Goal: Task Accomplishment & Management: Complete application form

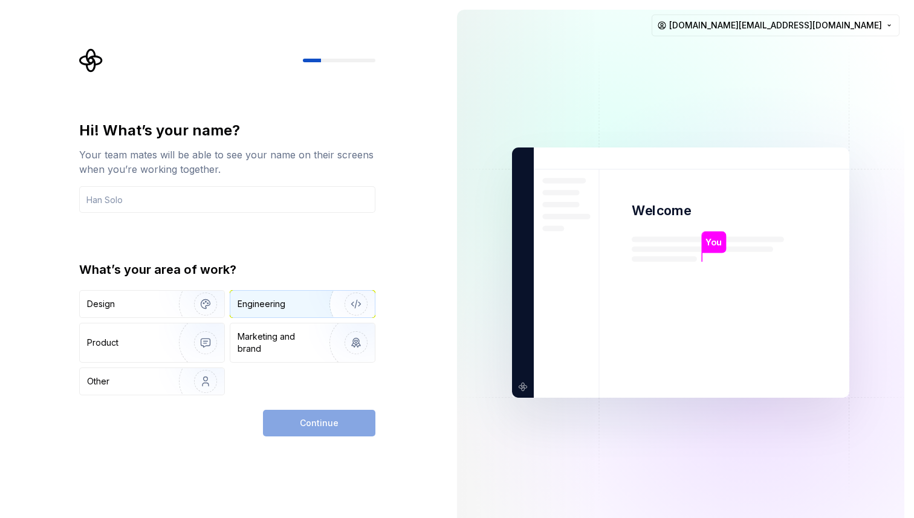
click at [279, 309] on div "Engineering" at bounding box center [262, 304] width 48 height 12
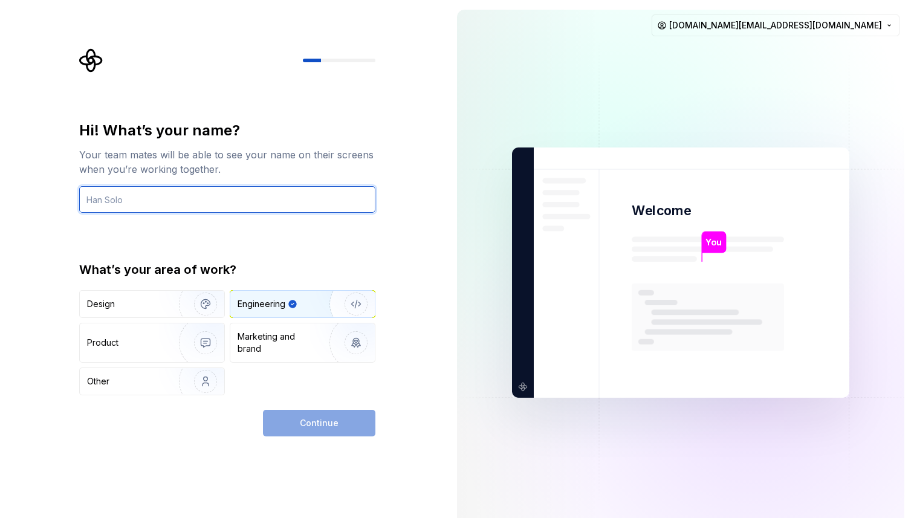
click at [192, 199] on input "text" at bounding box center [227, 199] width 296 height 27
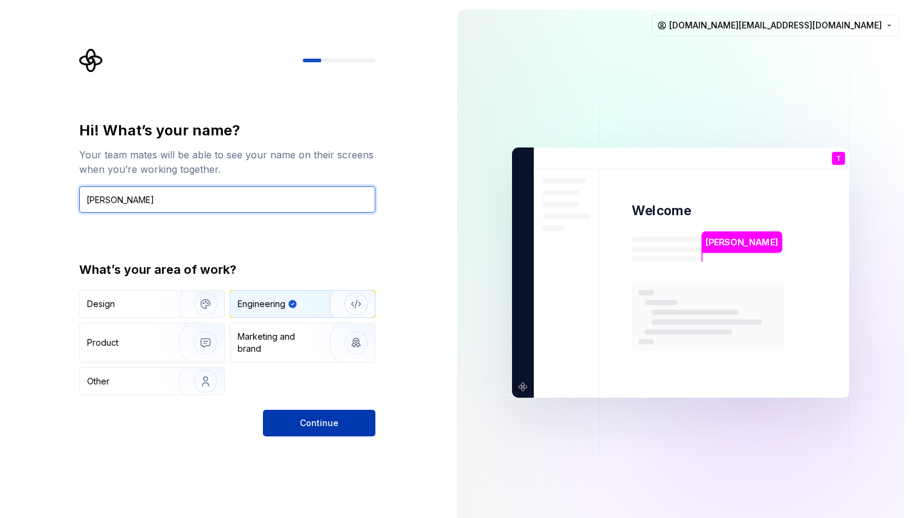
type input "[PERSON_NAME]"
click at [345, 416] on button "Continue" at bounding box center [319, 423] width 112 height 27
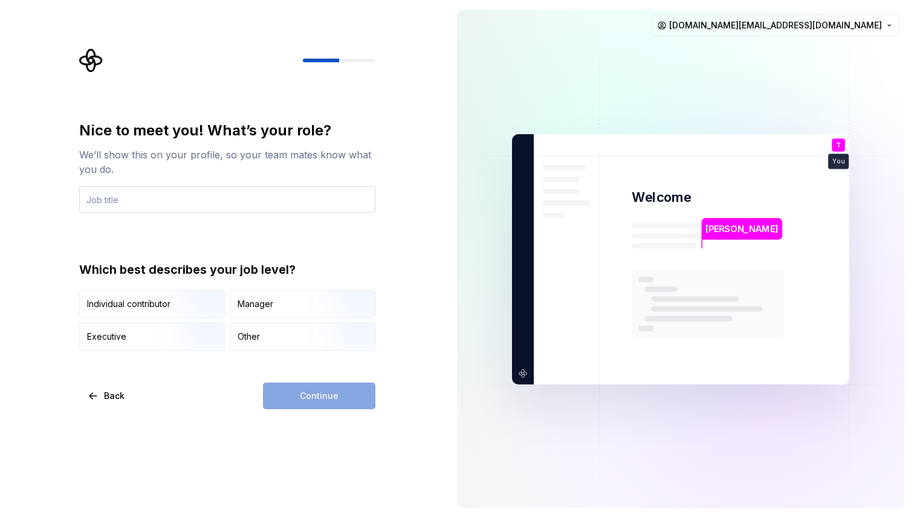
click at [109, 193] on input "text" at bounding box center [227, 199] width 296 height 27
click at [103, 192] on input "text" at bounding box center [227, 199] width 296 height 27
drag, startPoint x: 246, startPoint y: 273, endPoint x: 170, endPoint y: 273, distance: 75.5
click at [172, 273] on div "Which best describes your job level?" at bounding box center [227, 269] width 296 height 17
click at [170, 273] on div "Which best describes your job level?" at bounding box center [227, 269] width 296 height 17
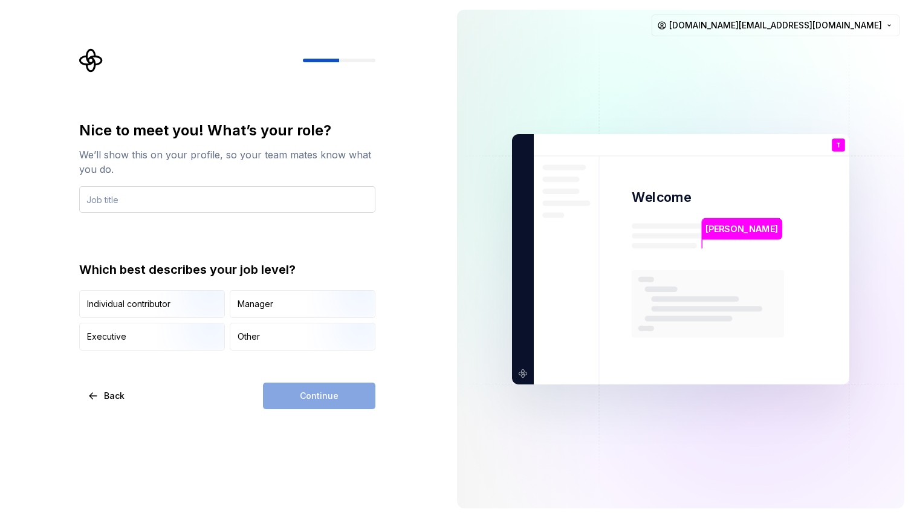
click at [325, 210] on input "text" at bounding box center [227, 199] width 296 height 27
click at [346, 344] on img "button" at bounding box center [345, 351] width 77 height 81
click at [146, 202] on input "text" at bounding box center [227, 199] width 296 height 27
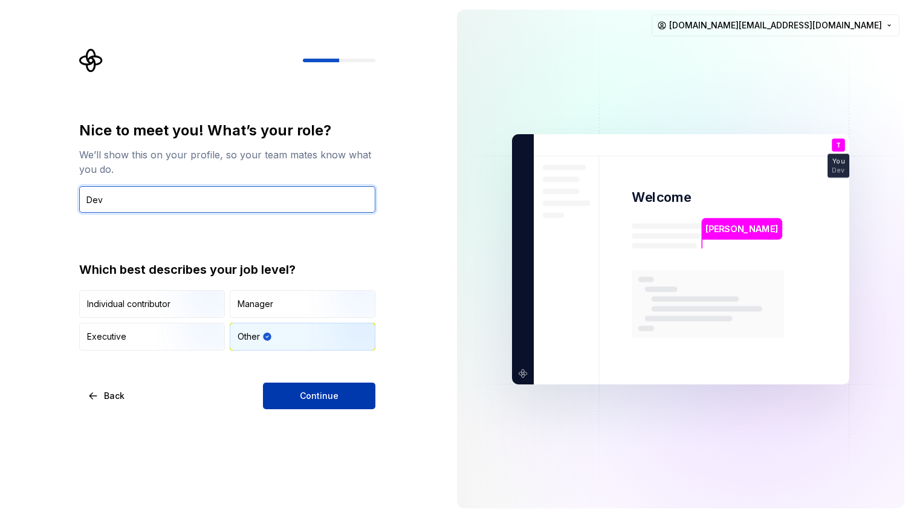
type input "Dev"
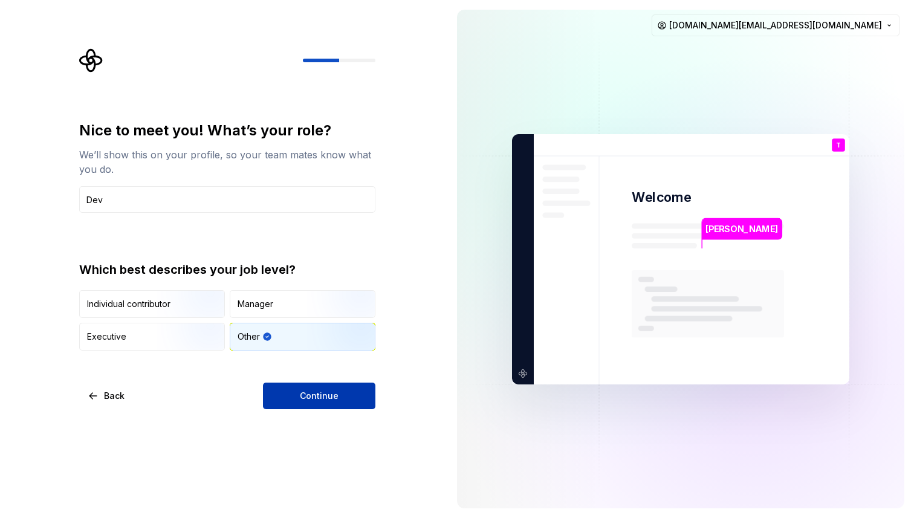
click at [326, 390] on span "Continue" at bounding box center [319, 396] width 39 height 12
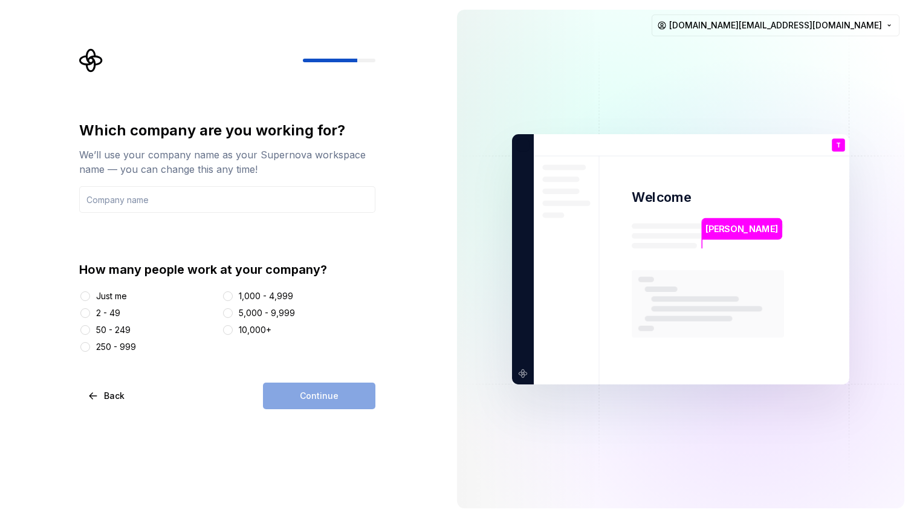
click at [88, 286] on div "How many people work at your company? Just me 2 - 49 50 - 249 250 - 999 1,000 -…" at bounding box center [227, 307] width 296 height 92
click at [88, 291] on div at bounding box center [85, 296] width 12 height 12
click at [83, 300] on button "Just me" at bounding box center [85, 296] width 10 height 10
click at [123, 196] on input "text" at bounding box center [227, 199] width 296 height 27
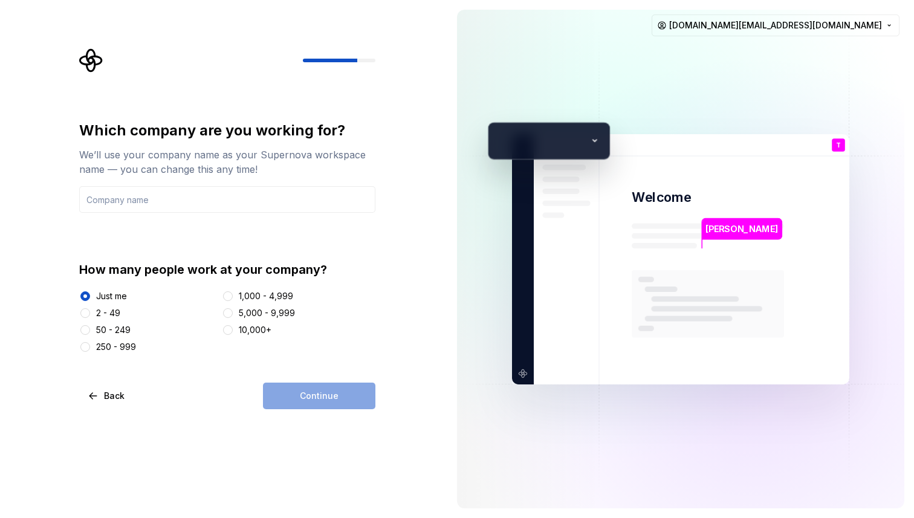
click at [332, 388] on div "Continue" at bounding box center [319, 396] width 112 height 27
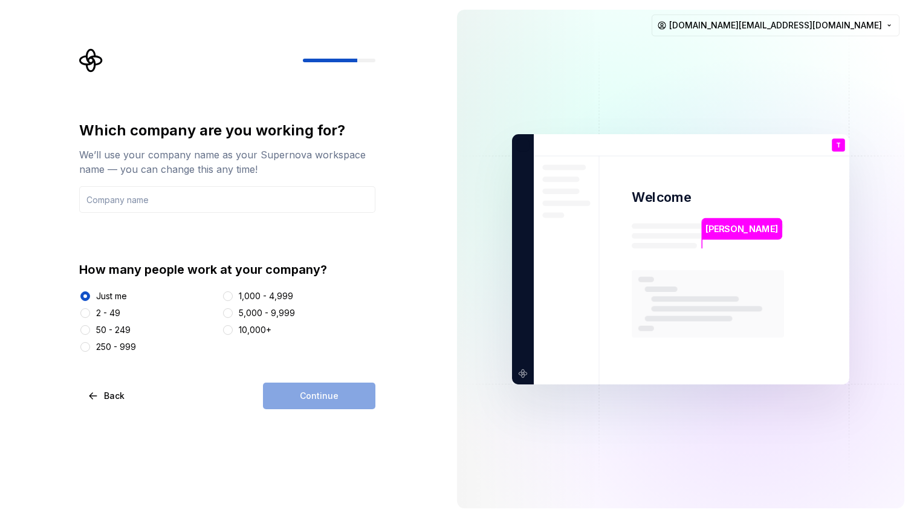
click at [329, 396] on div "Continue" at bounding box center [319, 396] width 112 height 27
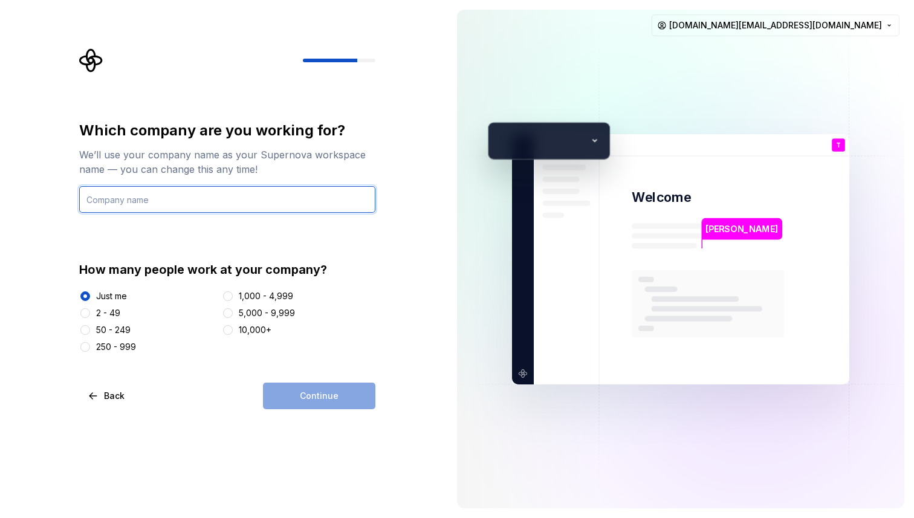
click at [209, 202] on input "text" at bounding box center [227, 199] width 296 height 27
type input "Personal"
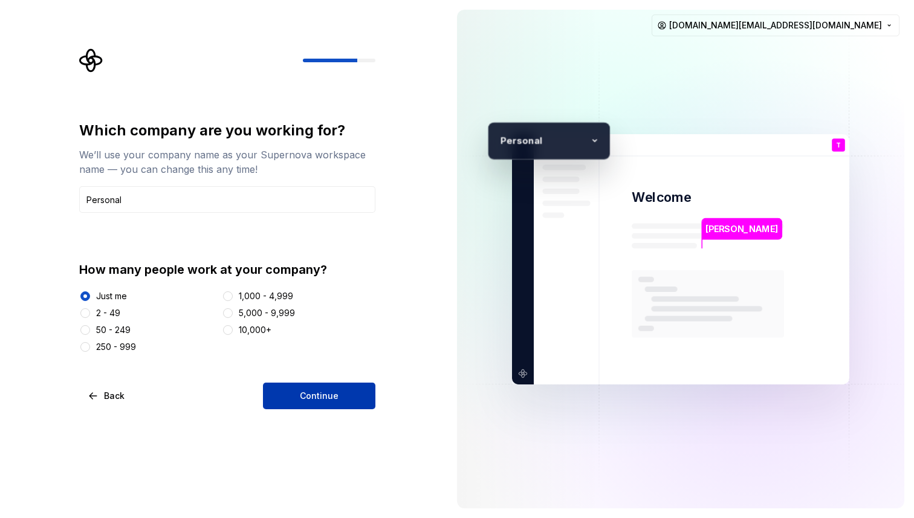
click at [347, 397] on button "Continue" at bounding box center [319, 396] width 112 height 27
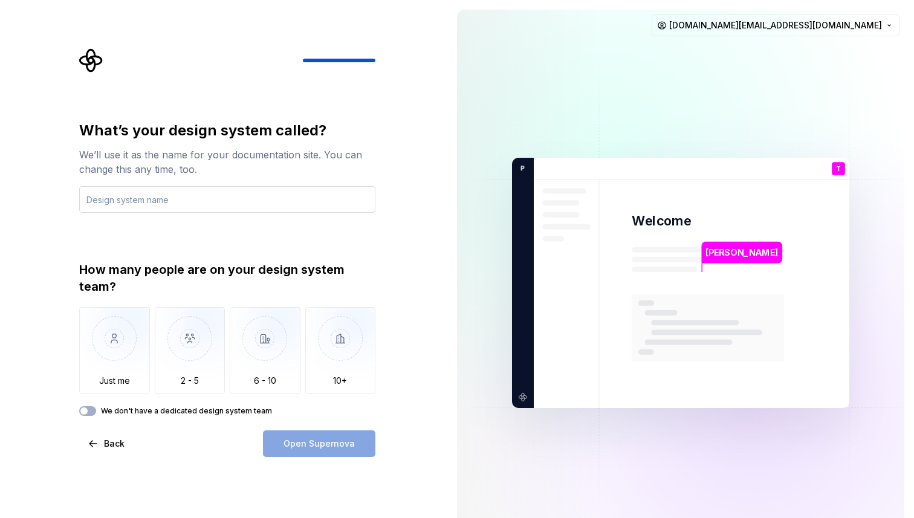
click at [179, 204] on input "text" at bounding box center [227, 199] width 296 height 27
drag, startPoint x: 94, startPoint y: 153, endPoint x: 241, endPoint y: 158, distance: 146.9
click at [241, 158] on div "We’ll use it as the name for your documentation site. You can change this any t…" at bounding box center [227, 161] width 296 height 29
drag, startPoint x: 263, startPoint y: 158, endPoint x: 188, endPoint y: 158, distance: 74.9
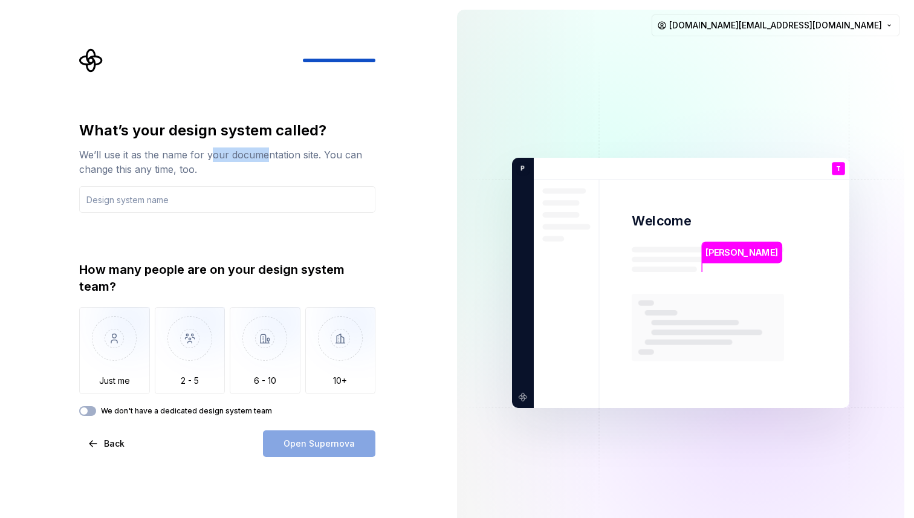
click at [189, 158] on div "We’ll use it as the name for your documentation site. You can change this any t…" at bounding box center [227, 161] width 296 height 29
click at [188, 158] on div "We’ll use it as the name for your documentation site. You can change this any t…" at bounding box center [227, 161] width 296 height 29
click at [209, 274] on div "How many people are on your design system team?" at bounding box center [227, 278] width 296 height 34
click at [309, 448] on div "Open Supernova" at bounding box center [319, 443] width 112 height 27
click at [130, 372] on img "button" at bounding box center [114, 347] width 71 height 81
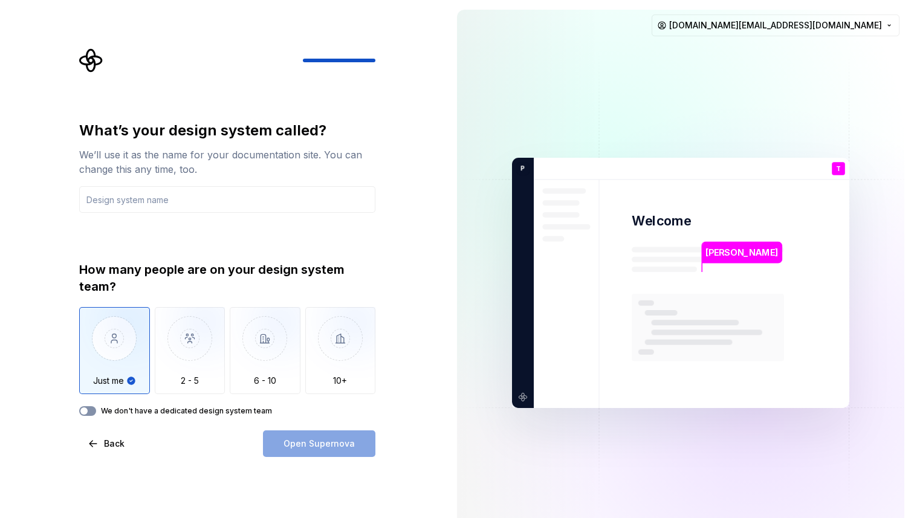
click at [88, 407] on icon "button" at bounding box center [84, 410] width 10 height 7
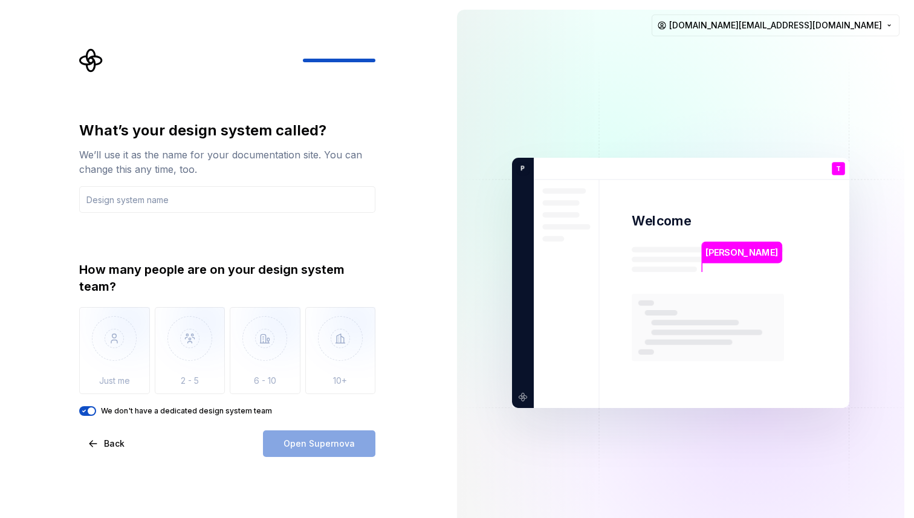
click at [85, 412] on icon "button" at bounding box center [84, 410] width 10 height 7
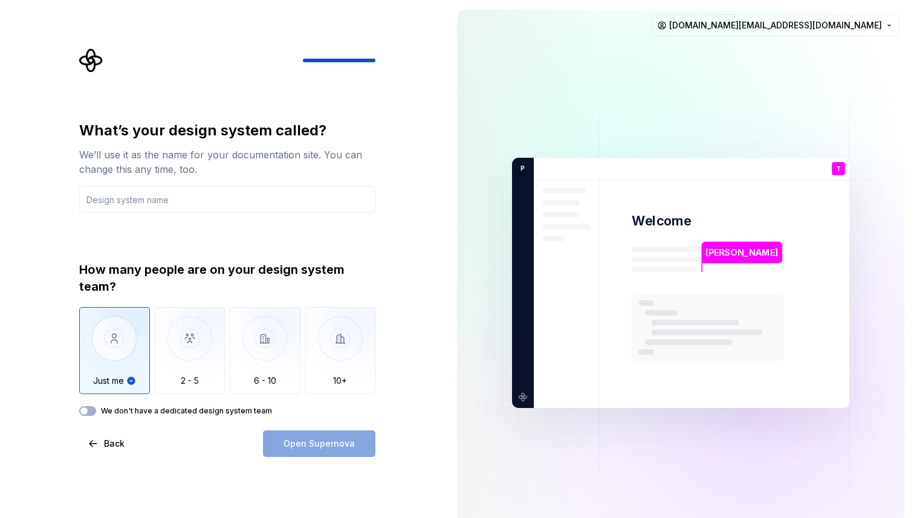
click at [259, 173] on div "We’ll use it as the name for your documentation site. You can change this any t…" at bounding box center [227, 161] width 296 height 29
click at [155, 187] on input "text" at bounding box center [227, 199] width 296 height 27
drag, startPoint x: 94, startPoint y: 129, endPoint x: 250, endPoint y: 129, distance: 155.3
click at [249, 129] on div "What’s your design system called?" at bounding box center [227, 130] width 296 height 19
click at [250, 129] on div "What’s your design system called?" at bounding box center [227, 130] width 296 height 19
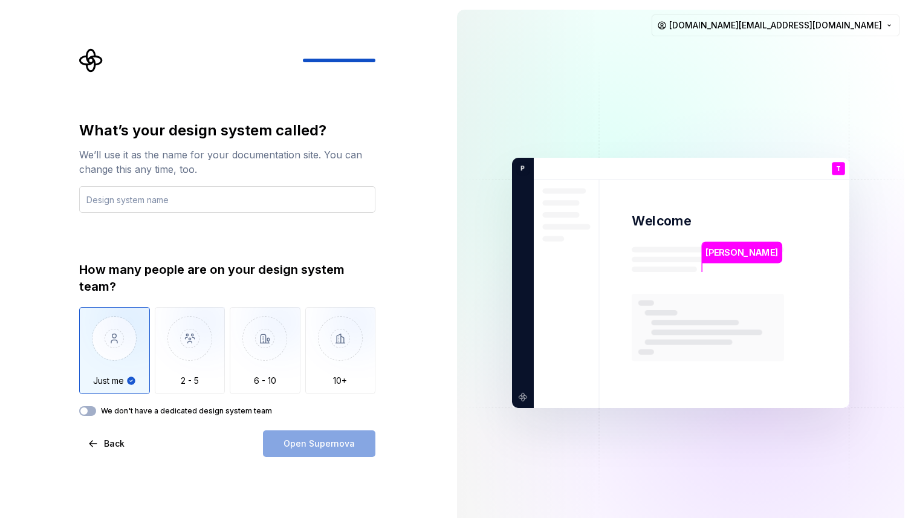
click at [143, 202] on input "text" at bounding box center [227, 199] width 296 height 27
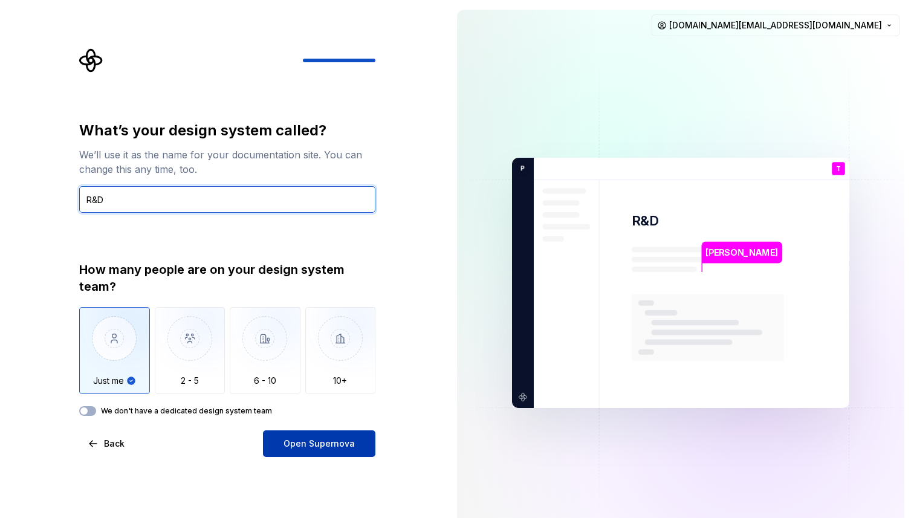
type input "R&D"
click at [331, 442] on span "Open Supernova" at bounding box center [318, 444] width 71 height 12
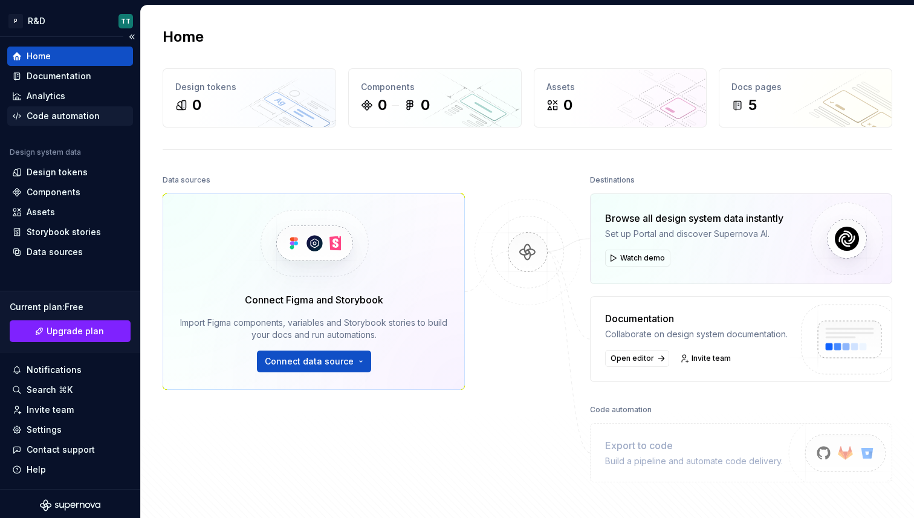
click at [51, 115] on div "Code automation" at bounding box center [63, 116] width 73 height 12
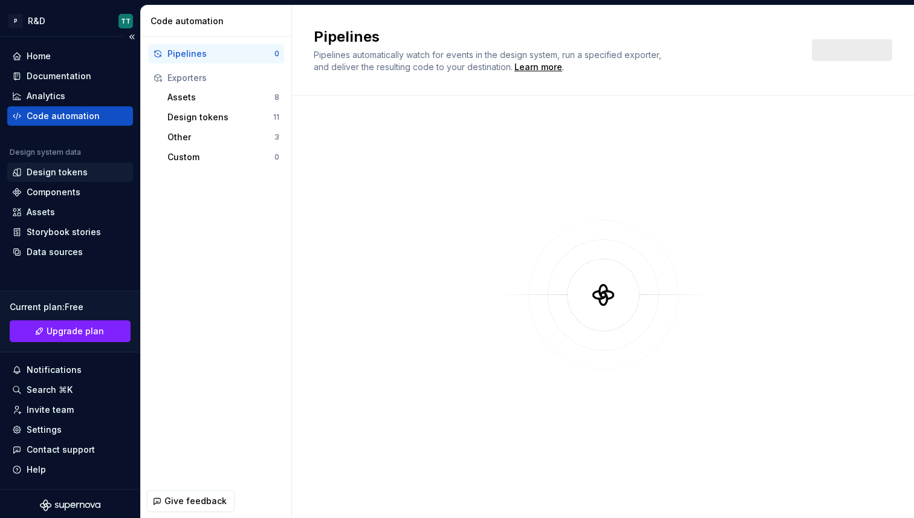
click at [61, 178] on div "Design tokens" at bounding box center [57, 172] width 61 height 12
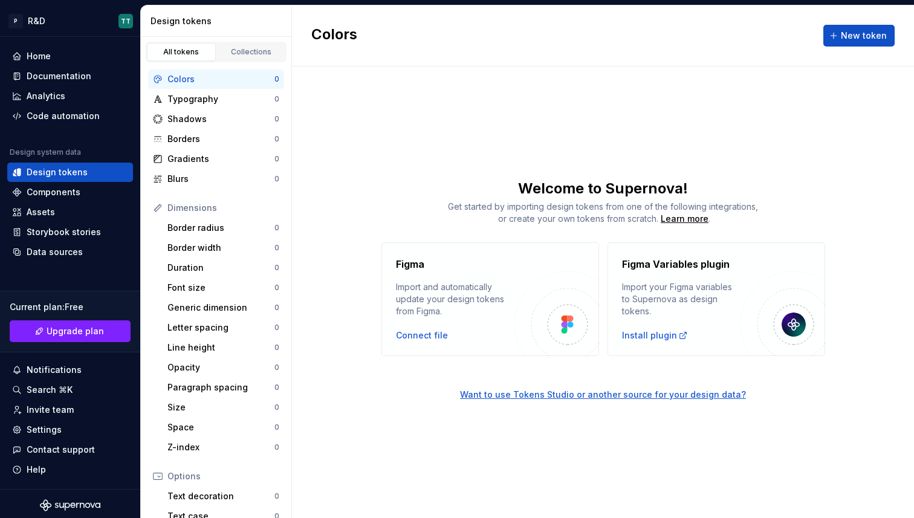
click at [597, 126] on div "Colors New token Welcome to Supernova! Get started by importing design tokens f…" at bounding box center [603, 261] width 622 height 512
click at [51, 258] on div "Data sources" at bounding box center [70, 251] width 126 height 19
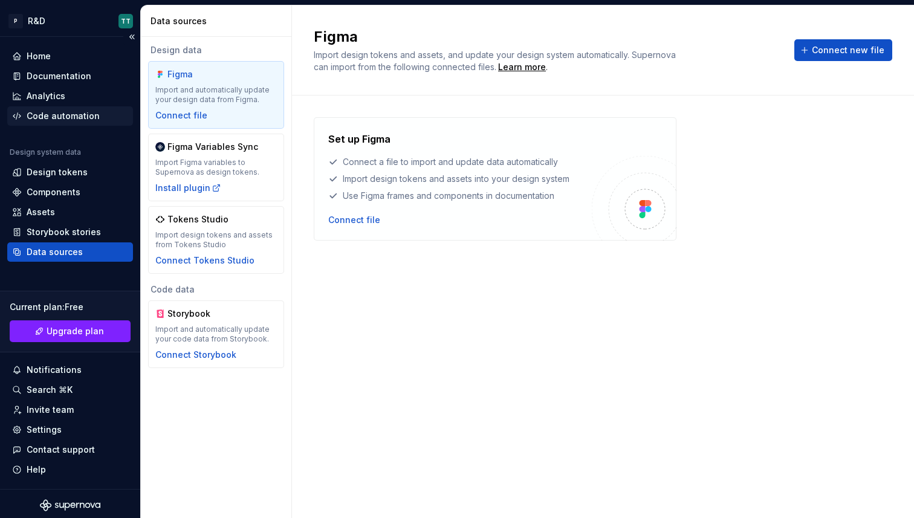
click at [74, 111] on div "Code automation" at bounding box center [63, 116] width 73 height 12
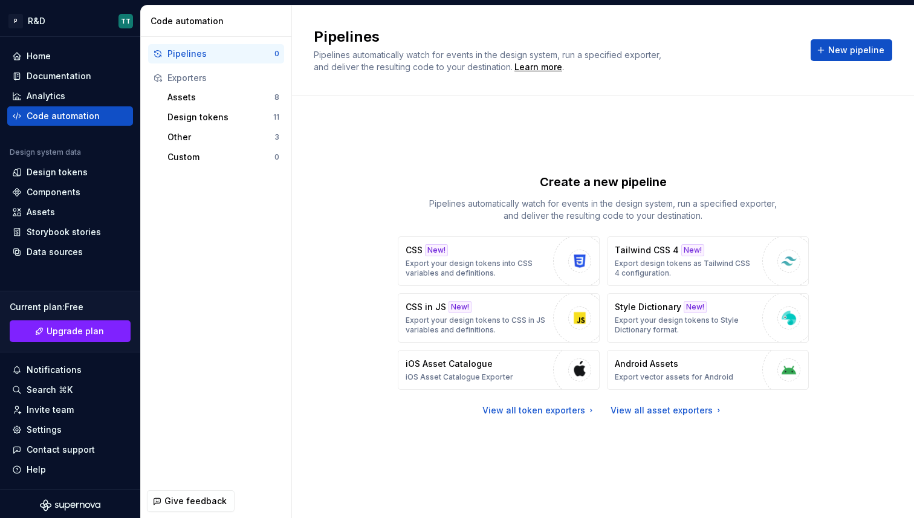
click at [532, 441] on div "Create a new pipeline Pipelines automatically watch for events in the design sy…" at bounding box center [603, 294] width 578 height 355
click at [202, 105] on div "Assets 8" at bounding box center [223, 97] width 121 height 19
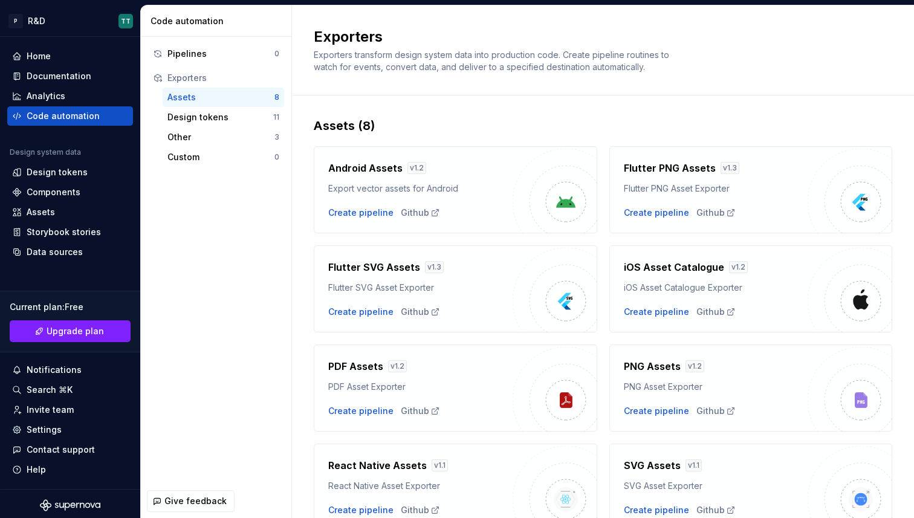
click at [653, 117] on div "Assets (8) Android Assets v 1.2 Export vector assets for Android Create pipelin…" at bounding box center [603, 335] width 578 height 481
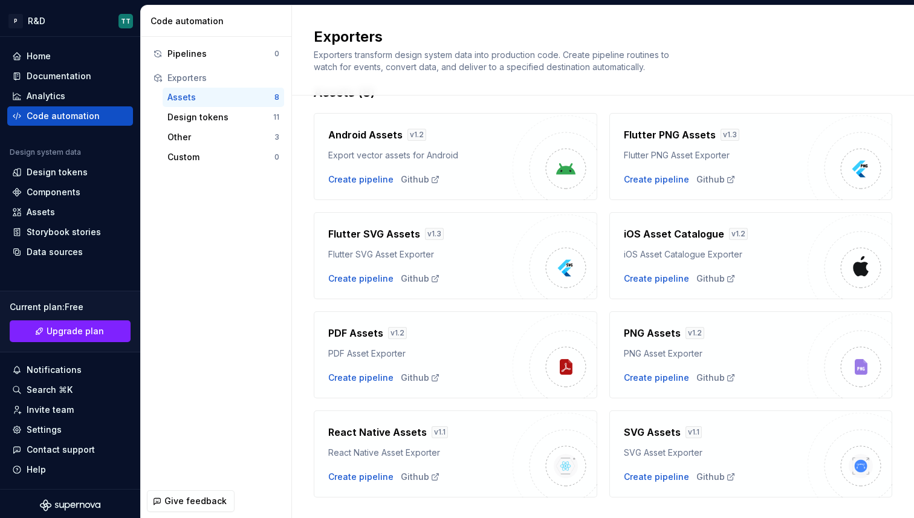
scroll to position [59, 0]
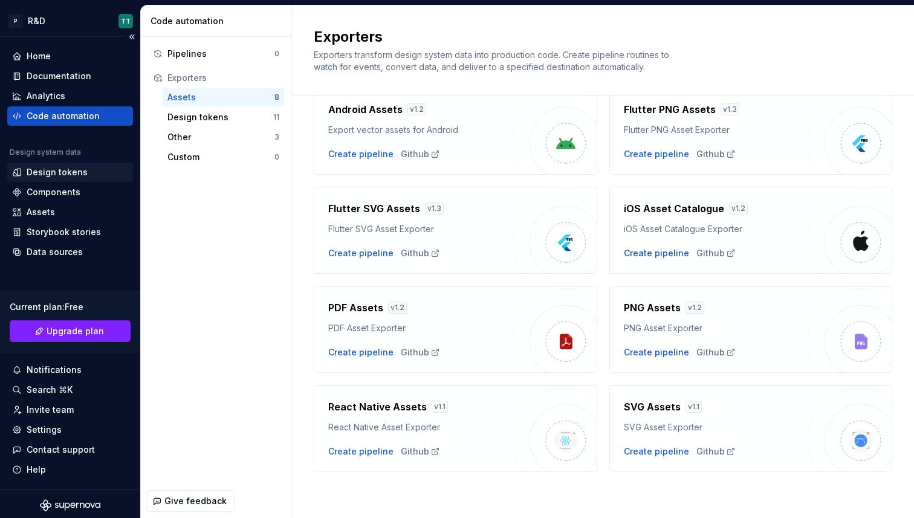
click at [64, 175] on div "Design tokens" at bounding box center [57, 172] width 61 height 12
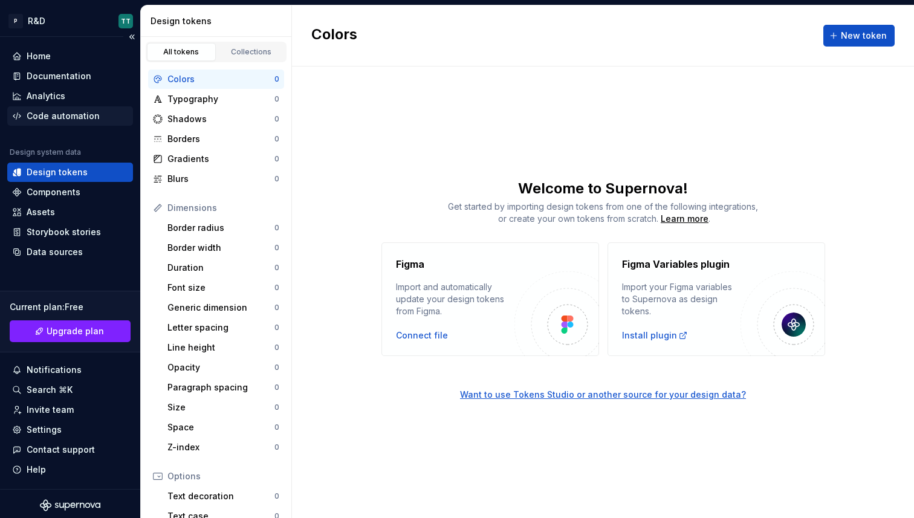
click at [42, 117] on div "Code automation" at bounding box center [63, 116] width 73 height 12
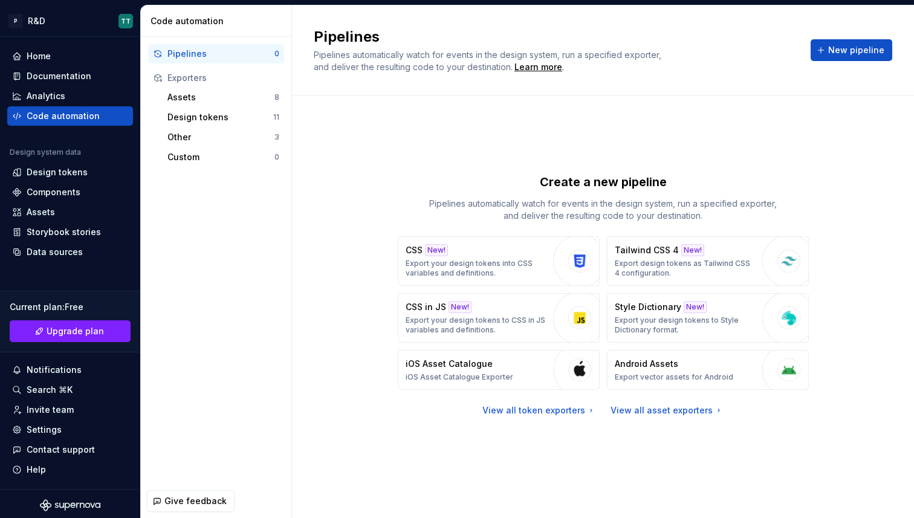
click at [480, 117] on div "Create a new pipeline Pipelines automatically watch for events in the design sy…" at bounding box center [603, 294] width 578 height 355
click at [824, 47] on button "New pipeline" at bounding box center [851, 50] width 82 height 22
click at [354, 318] on div "Create a new pipeline Pipelines automatically watch for events in the design sy…" at bounding box center [603, 294] width 578 height 355
click at [381, 240] on div "Create a new pipeline Pipelines automatically watch for events in the design sy…" at bounding box center [603, 294] width 578 height 355
